Goal: Information Seeking & Learning: Learn about a topic

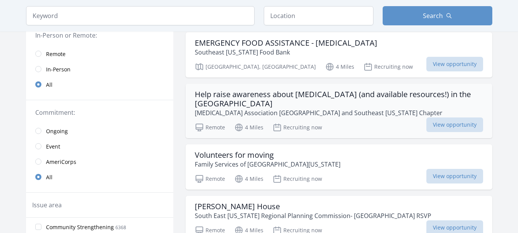
scroll to position [80, 0]
click at [460, 121] on span "View opportunity" at bounding box center [454, 124] width 57 height 15
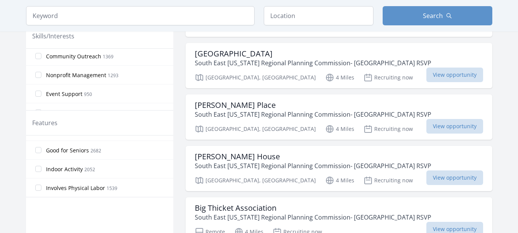
scroll to position [0, 0]
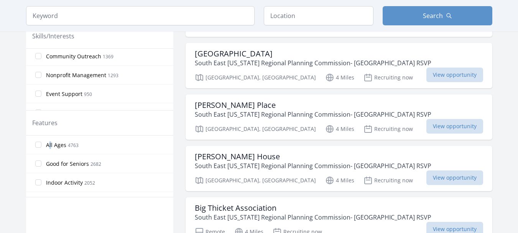
click at [50, 144] on span "All Ages" at bounding box center [56, 145] width 20 height 8
click at [35, 143] on input "All Ages 4763" at bounding box center [38, 144] width 6 height 6
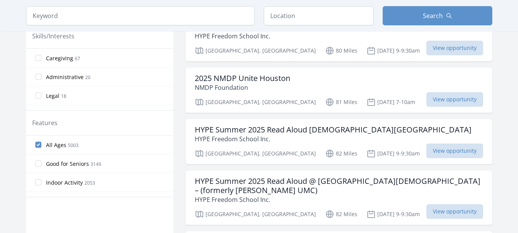
scroll to position [5, 0]
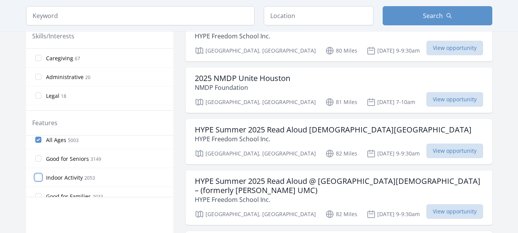
click at [40, 178] on input "Indoor Activity 2053" at bounding box center [38, 177] width 6 height 6
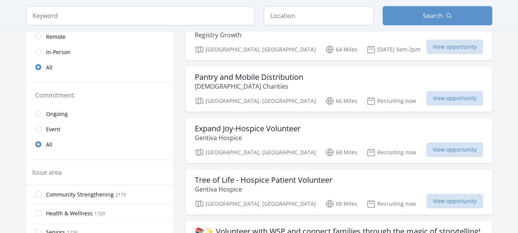
scroll to position [0, 0]
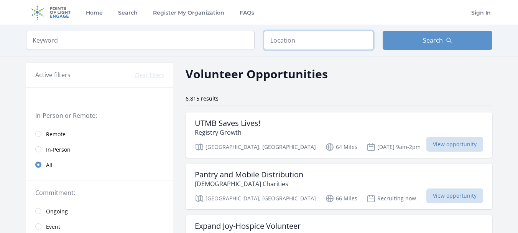
click at [315, 35] on input "text" at bounding box center [319, 40] width 110 height 19
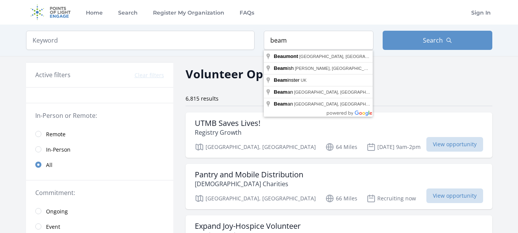
type input "Beaumont, TX, USA"
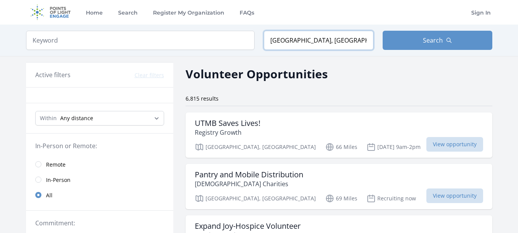
click at [346, 45] on input "Beaumont, TX, USA" at bounding box center [319, 40] width 110 height 19
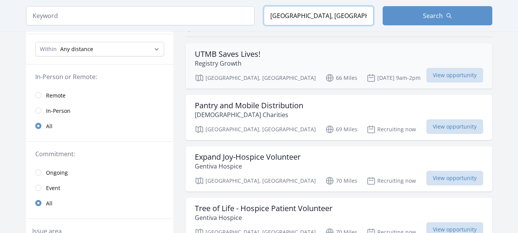
scroll to position [46, 0]
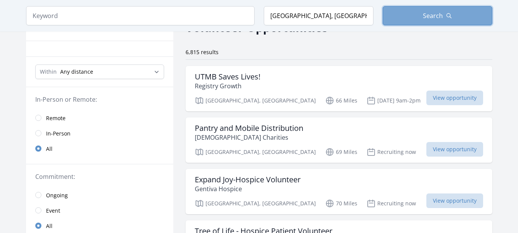
click at [408, 11] on button "Search" at bounding box center [437, 15] width 110 height 19
click at [408, 12] on button "Search" at bounding box center [437, 15] width 110 height 19
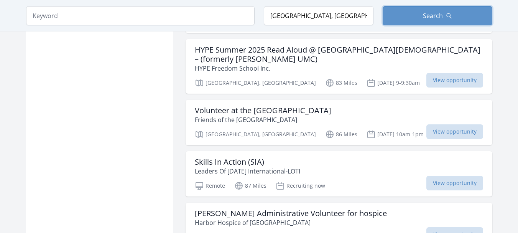
scroll to position [986, 0]
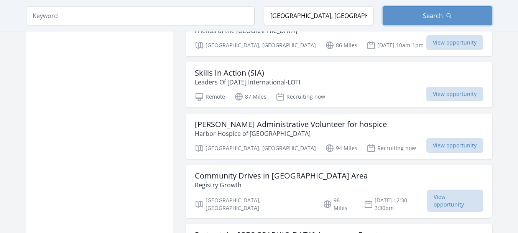
scroll to position [943, 0]
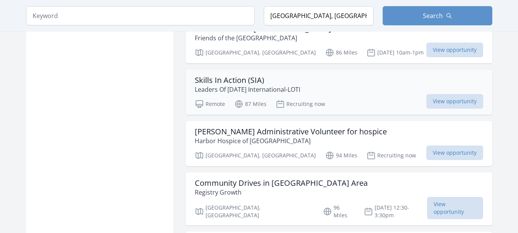
click at [250, 75] on h3 "Skills In Action (SIA)" at bounding box center [247, 79] width 105 height 9
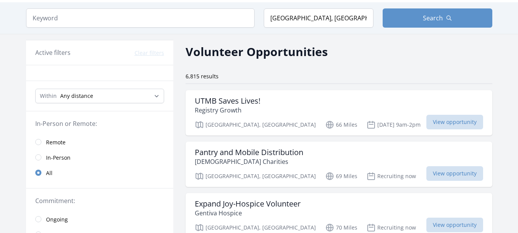
scroll to position [0, 0]
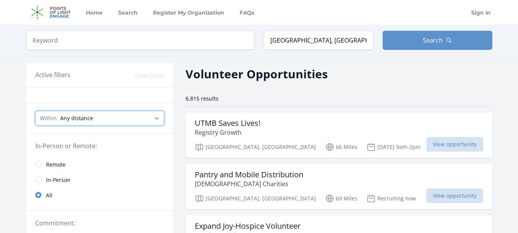
click at [118, 120] on select "Any distance , 5 Miles , 20 Miles , 50 Miles , 100 Miles" at bounding box center [99, 118] width 129 height 15
select select "80467"
click at [35, 111] on select "Any distance , 5 Miles , 20 Miles , 50 Miles , 100 Miles" at bounding box center [99, 118] width 129 height 15
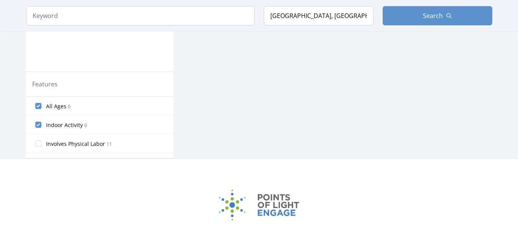
scroll to position [328, 0]
click at [41, 124] on input "Indoor Activity 0" at bounding box center [38, 124] width 6 height 6
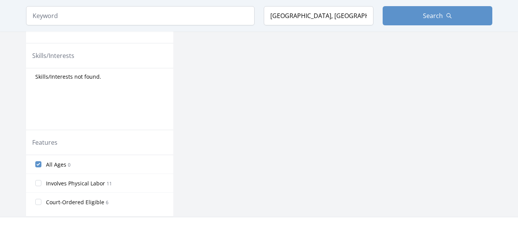
scroll to position [269, 0]
click at [37, 166] on input "All Ages 0" at bounding box center [38, 164] width 6 height 6
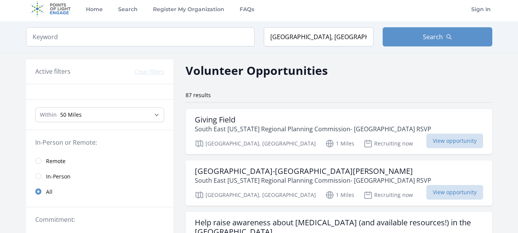
scroll to position [3, 0]
click at [241, 120] on h3 "Giving Field" at bounding box center [313, 119] width 236 height 9
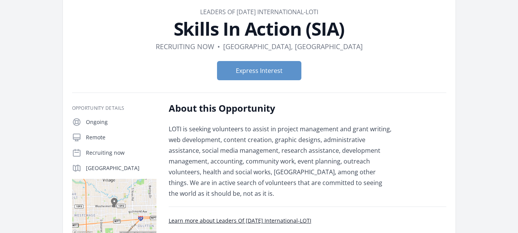
scroll to position [39, 0]
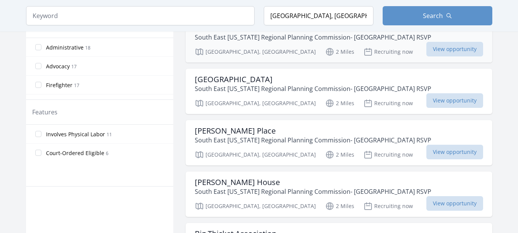
scroll to position [361, 0]
click at [232, 135] on h3 "[PERSON_NAME] Place" at bounding box center [313, 130] width 236 height 9
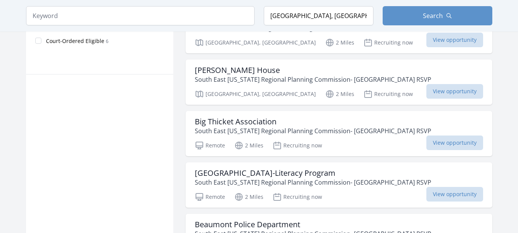
scroll to position [473, 0]
click at [269, 126] on p "South East [US_STATE] Regional Planning Commission- [GEOGRAPHIC_DATA] RSVP" at bounding box center [313, 130] width 236 height 9
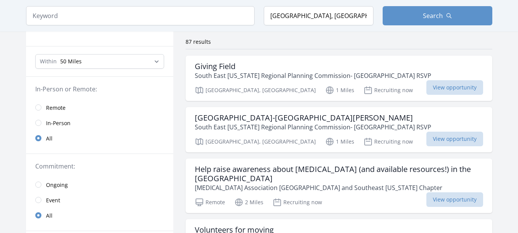
scroll to position [56, 0]
click at [221, 118] on h3 "[GEOGRAPHIC_DATA]-[GEOGRAPHIC_DATA][PERSON_NAME]" at bounding box center [313, 117] width 236 height 9
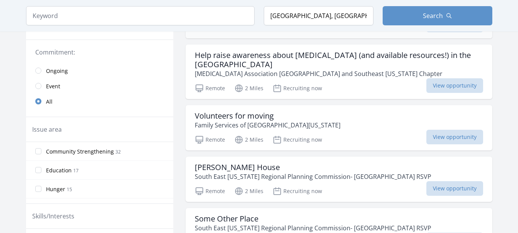
scroll to position [173, 0]
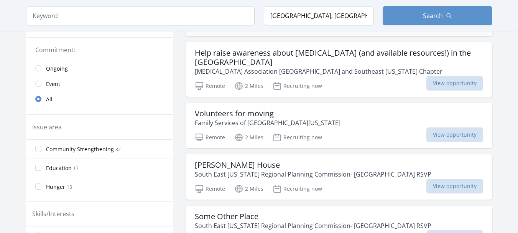
click at [255, 112] on h3 "Volunteers for moving" at bounding box center [268, 113] width 146 height 9
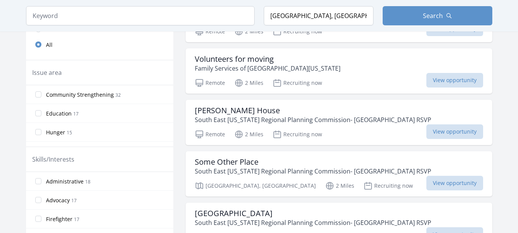
scroll to position [228, 0]
click at [213, 108] on h3 "McFaddin Ward House" at bounding box center [313, 109] width 236 height 9
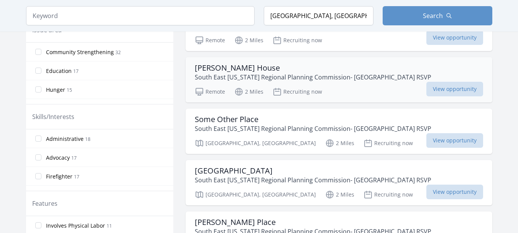
scroll to position [270, 0]
click at [233, 116] on h3 "Some Other Place" at bounding box center [313, 118] width 236 height 9
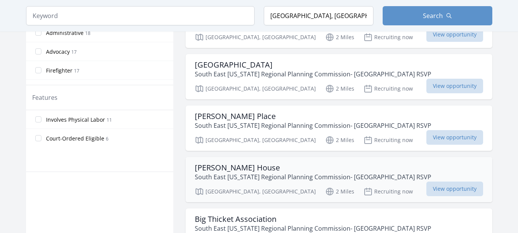
scroll to position [374, 0]
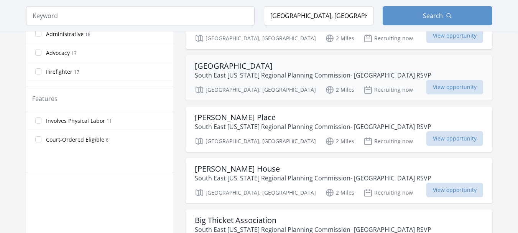
click at [219, 75] on p "South East [US_STATE] Regional Planning Commission- [GEOGRAPHIC_DATA] RSVP" at bounding box center [313, 75] width 236 height 9
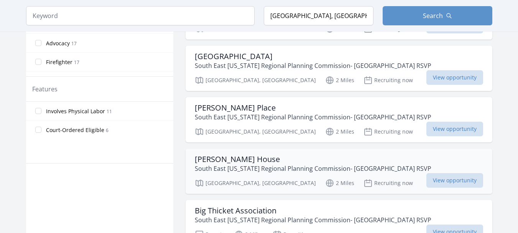
scroll to position [385, 0]
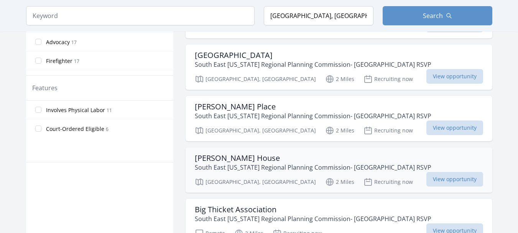
click at [225, 157] on h3 "Garth House" at bounding box center [313, 157] width 236 height 9
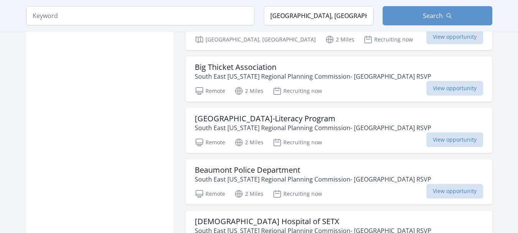
scroll to position [528, 0]
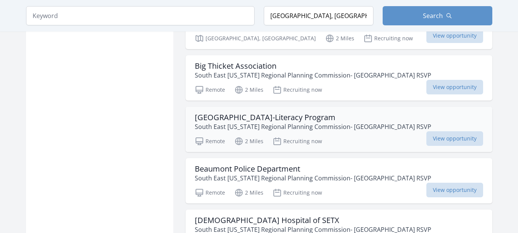
click at [238, 120] on h3 "[GEOGRAPHIC_DATA]-Literacy Program" at bounding box center [313, 117] width 236 height 9
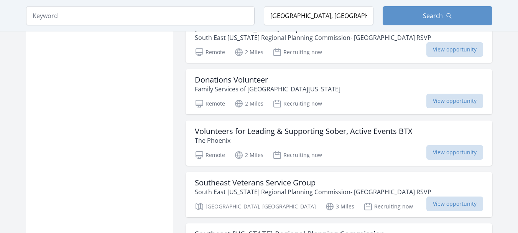
scroll to position [720, 0]
click at [275, 135] on h3 "Volunteers for Leading & Supporting Sober, Active Events BTX" at bounding box center [304, 130] width 218 height 9
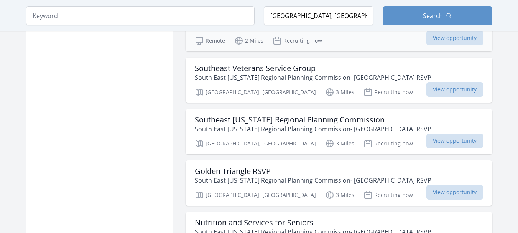
scroll to position [835, 0]
click at [286, 126] on p "South East [US_STATE] Regional Planning Commission- [GEOGRAPHIC_DATA] RSVP" at bounding box center [313, 128] width 236 height 9
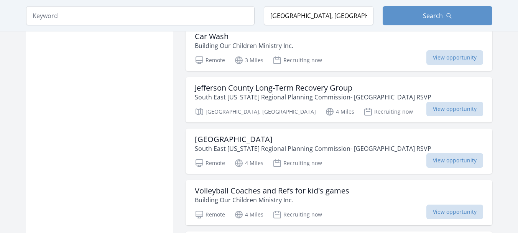
scroll to position [1277, 0]
click at [235, 144] on p "South East [US_STATE] Regional Planning Commission- [GEOGRAPHIC_DATA] RSVP" at bounding box center [313, 147] width 236 height 9
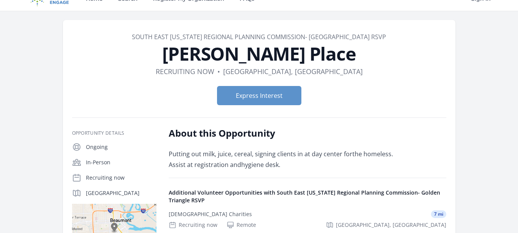
scroll to position [26, 0]
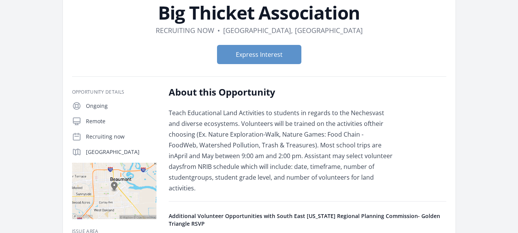
scroll to position [54, 0]
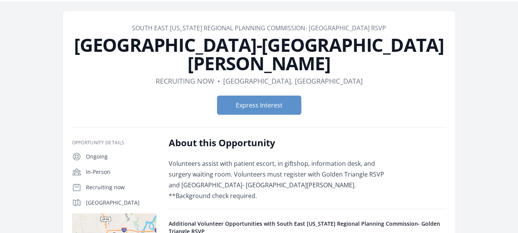
scroll to position [25, 0]
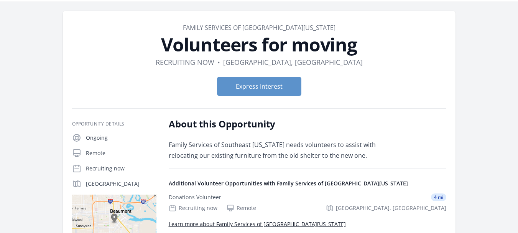
scroll to position [23, 0]
click at [75, 67] on dl "Duration Recruiting now • Location [GEOGRAPHIC_DATA], [GEOGRAPHIC_DATA]" at bounding box center [259, 61] width 374 height 11
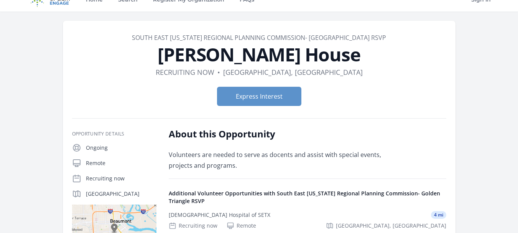
scroll to position [15, 0]
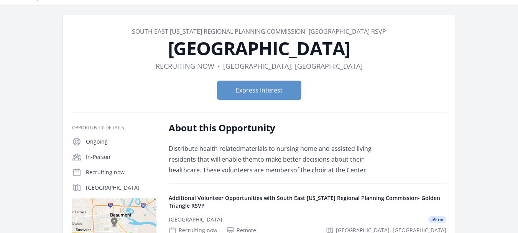
scroll to position [20, 0]
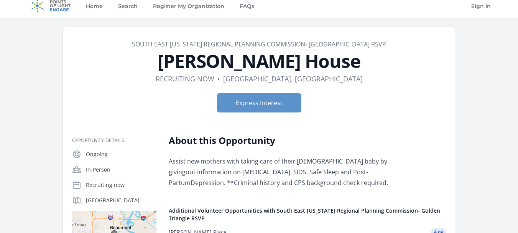
scroll to position [6, 0]
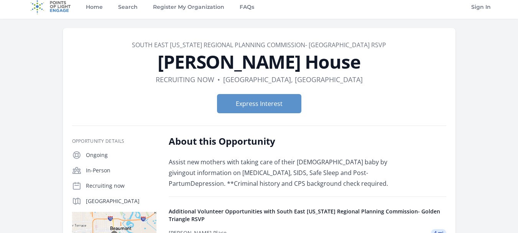
drag, startPoint x: 199, startPoint y: 172, endPoint x: 52, endPoint y: 87, distance: 169.1
click at [52, 87] on div "Organization South East [US_STATE] Regional Planning Commission- [GEOGRAPHIC_DA…" at bounding box center [259, 230] width 466 height 423
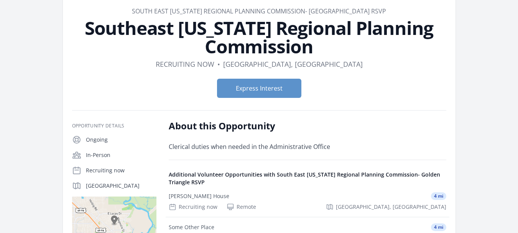
scroll to position [41, 0]
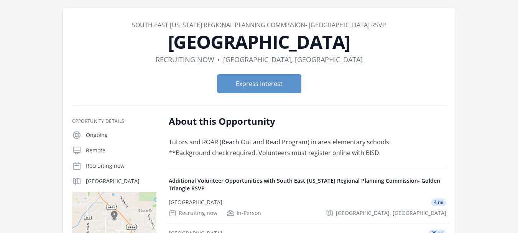
scroll to position [19, 0]
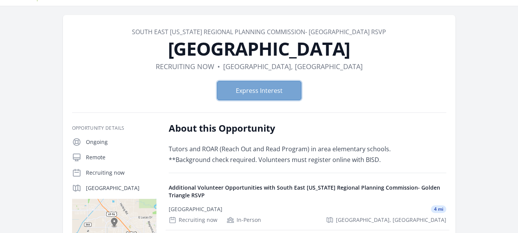
click at [254, 95] on button "Express Interest" at bounding box center [259, 90] width 84 height 19
